Goal: Transaction & Acquisition: Purchase product/service

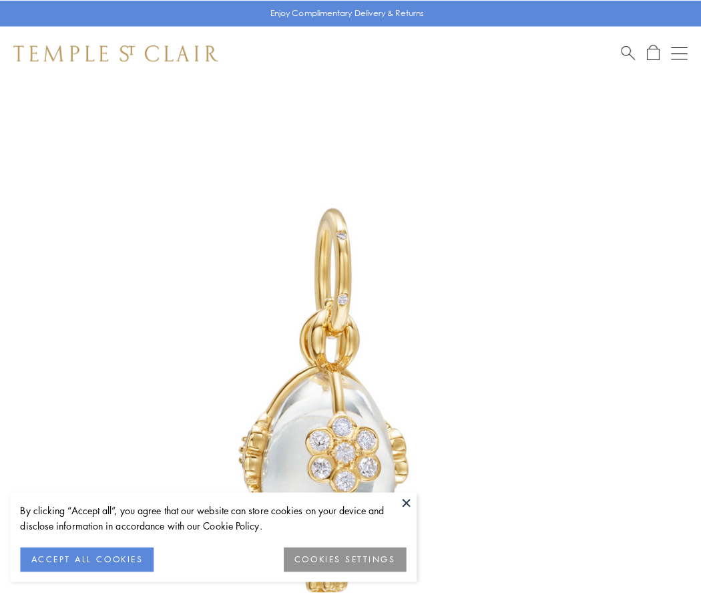
scroll to position [31, 0]
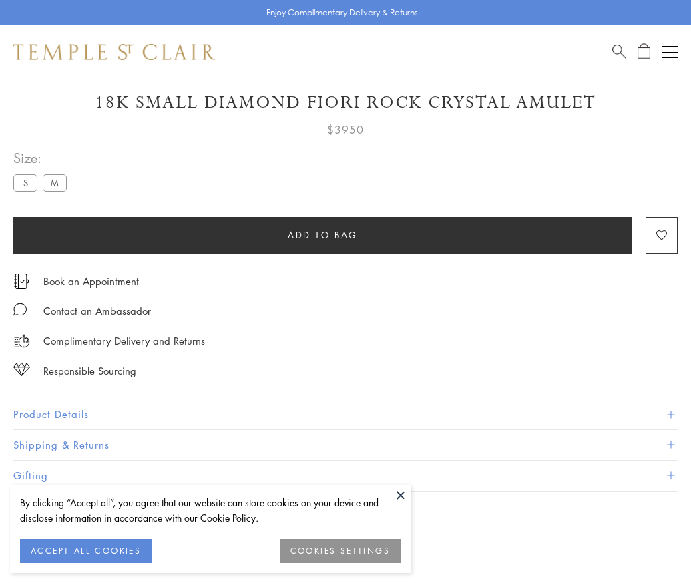
click at [322, 234] on span "Add to bag" at bounding box center [323, 235] width 70 height 15
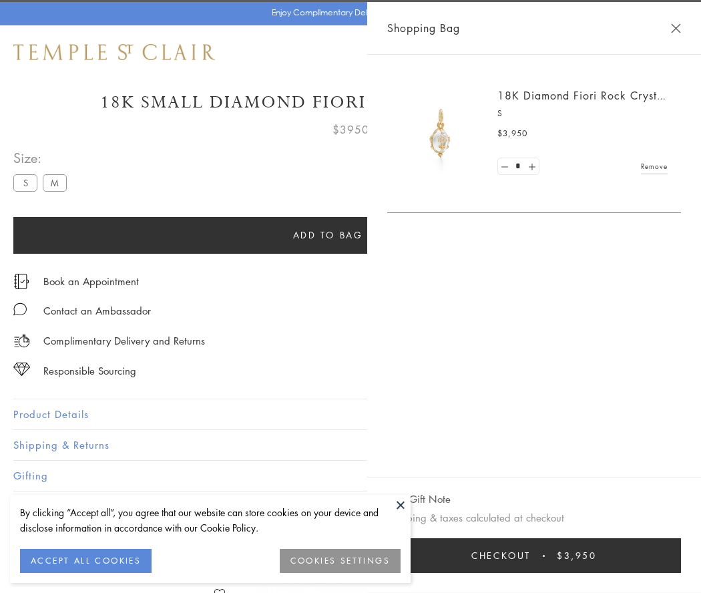
click at [531, 555] on span "Checkout" at bounding box center [500, 555] width 59 height 15
